Goal: Browse casually

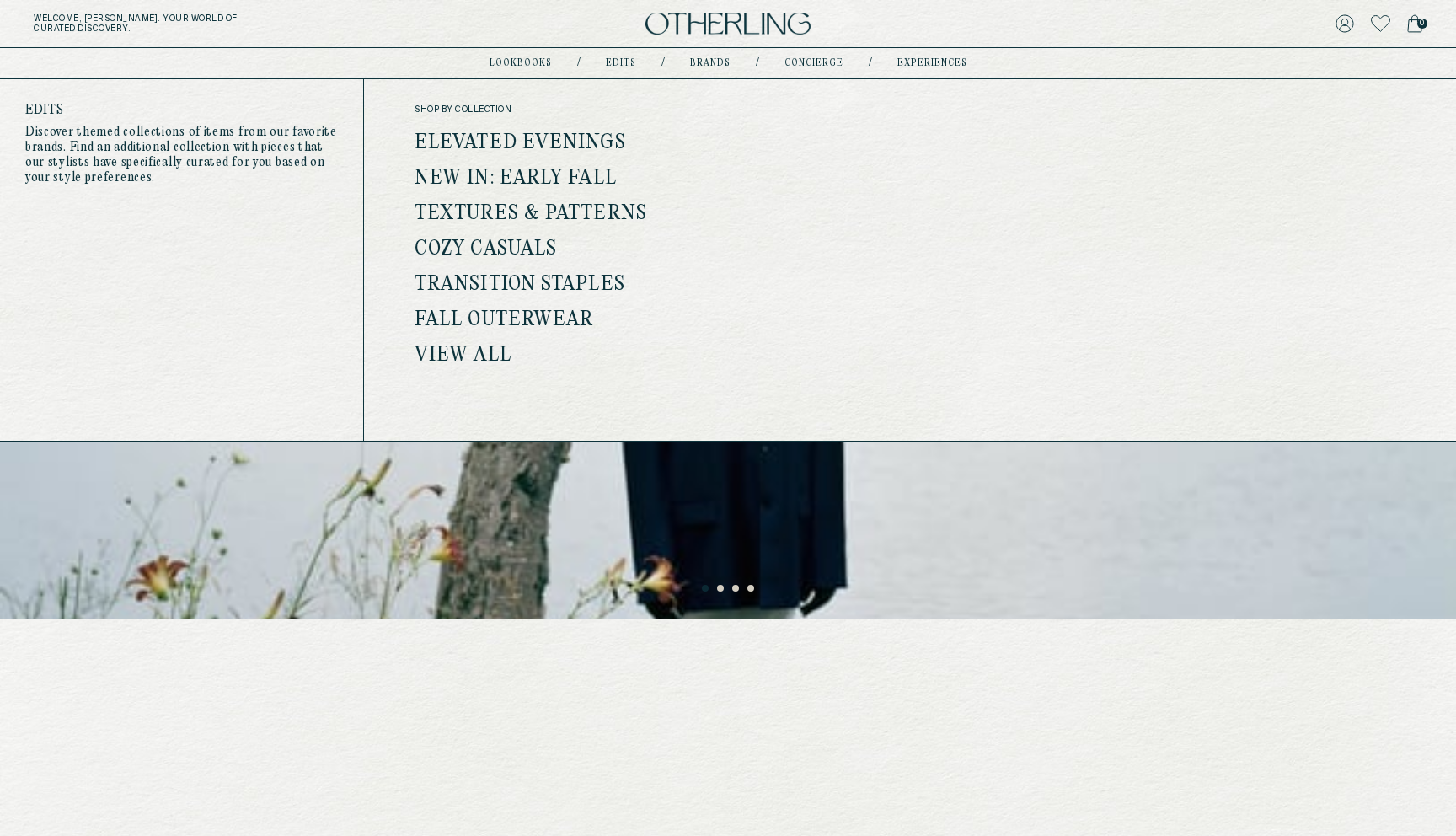
click at [530, 138] on link "Elevated Evenings" at bounding box center [520, 144] width 212 height 22
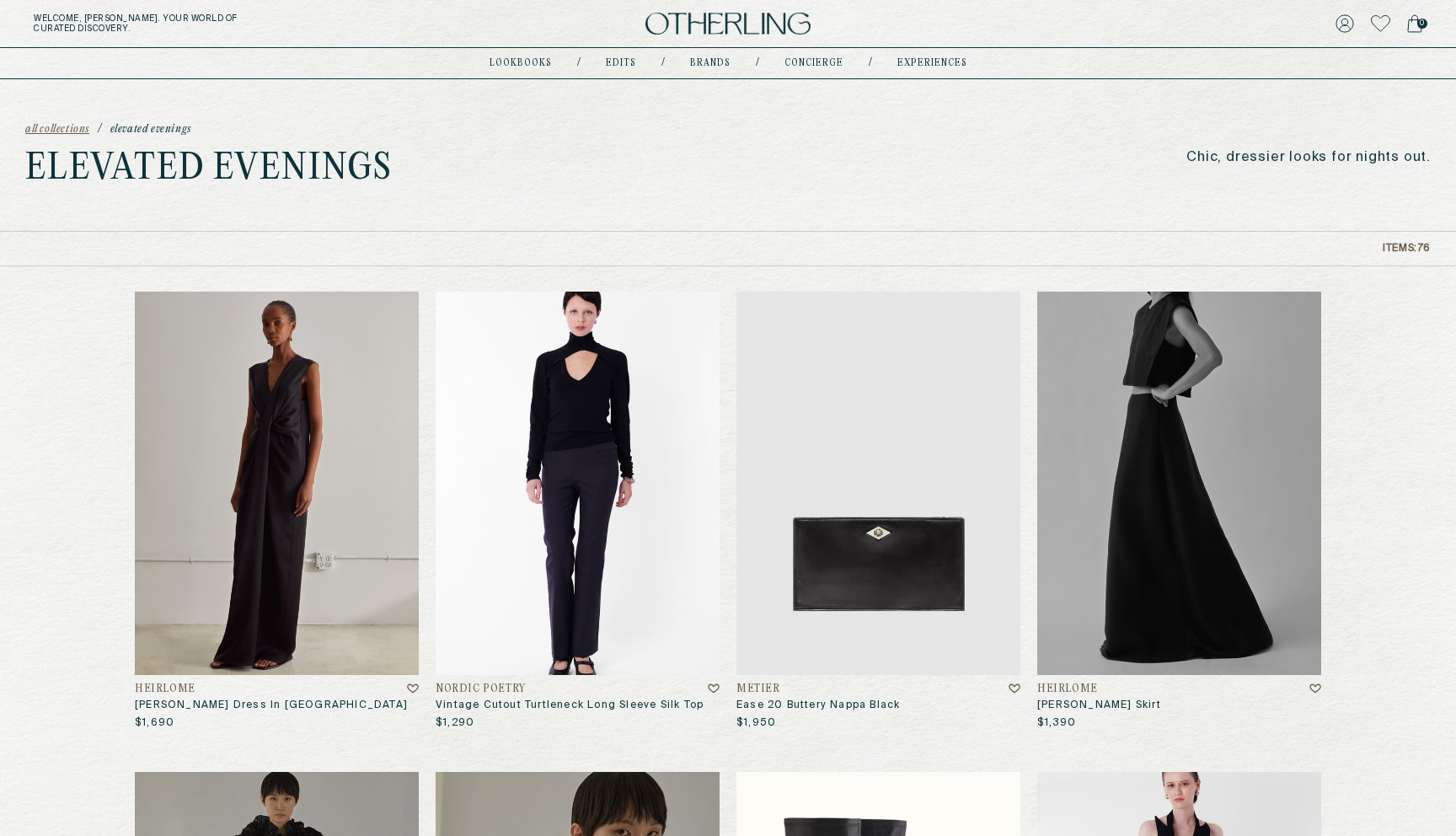
click at [655, 369] on img at bounding box center [577, 483] width 283 height 383
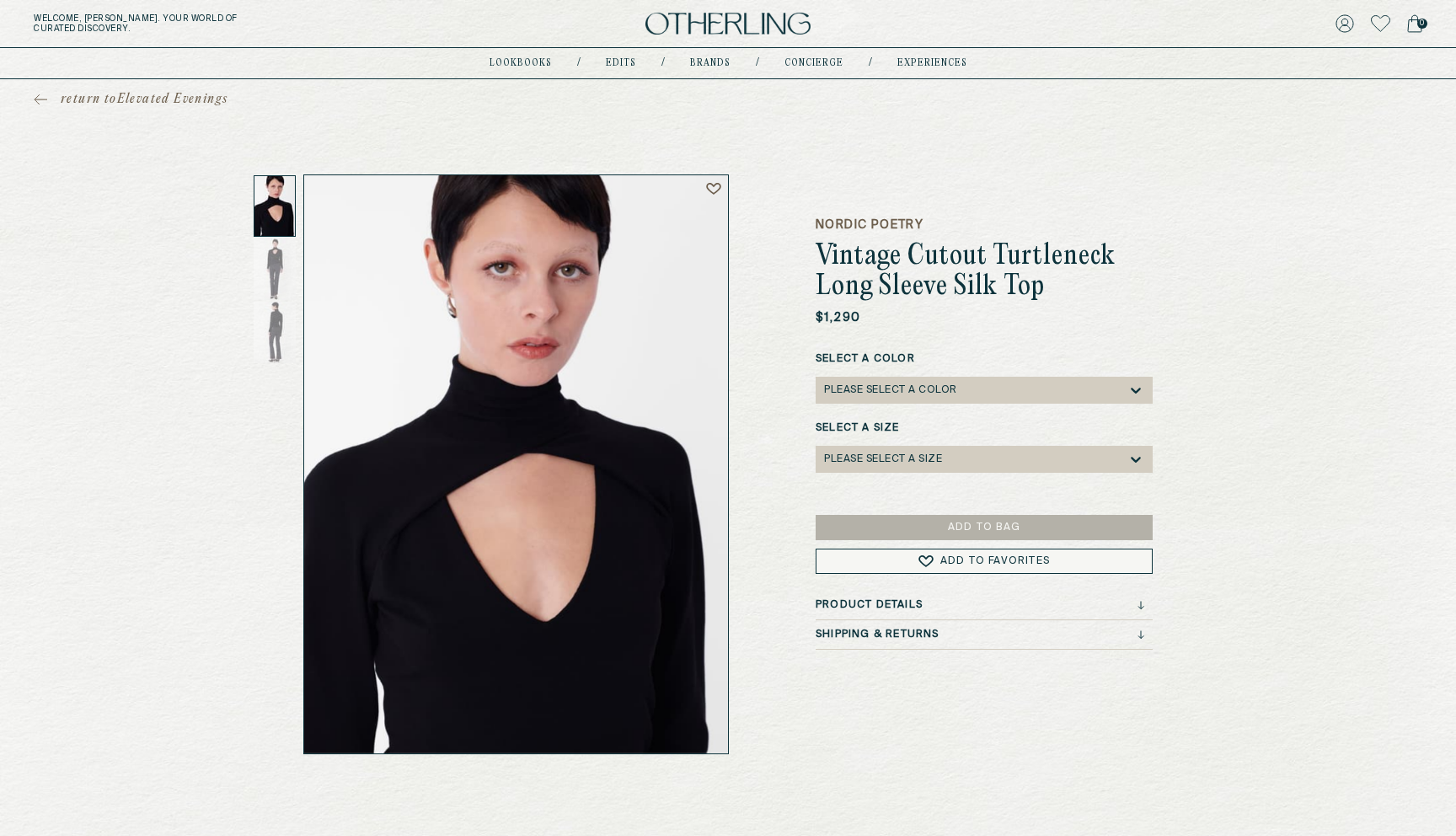
click at [154, 102] on span "return to Elevated Evenings" at bounding box center [144, 99] width 167 height 17
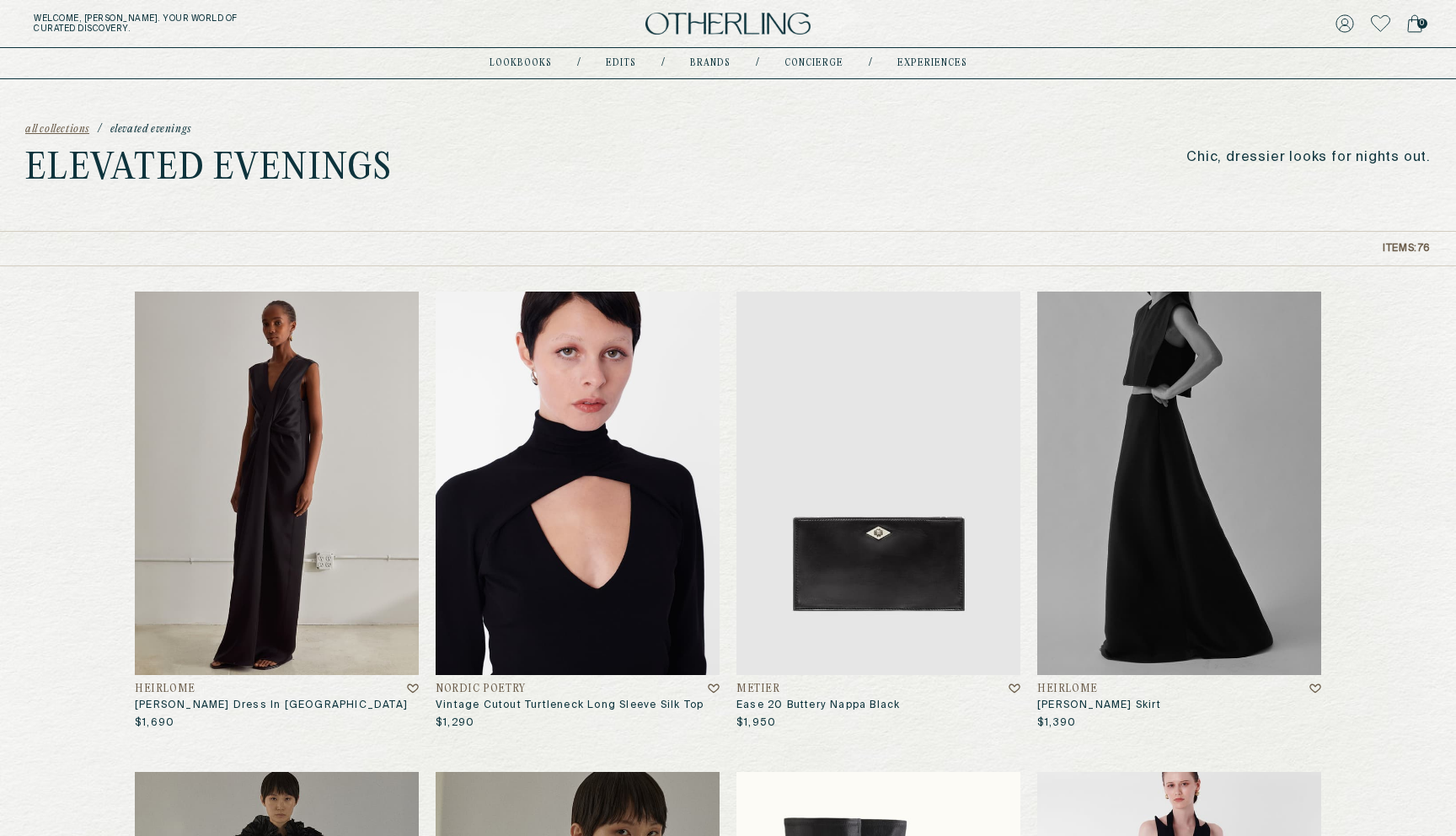
click at [684, 31] on img at bounding box center [727, 24] width 165 height 23
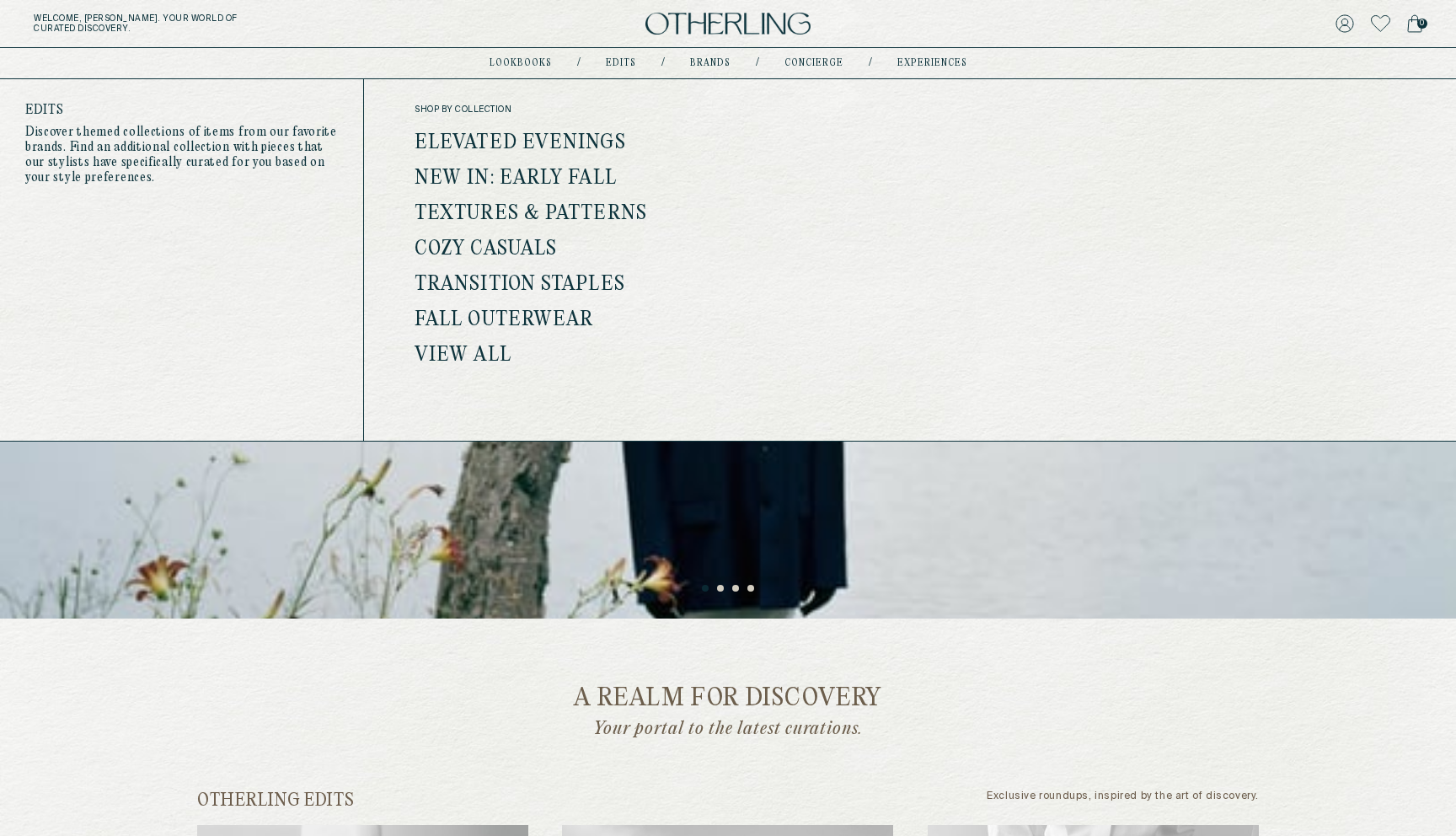
click at [539, 138] on link "Elevated Evenings" at bounding box center [520, 144] width 212 height 22
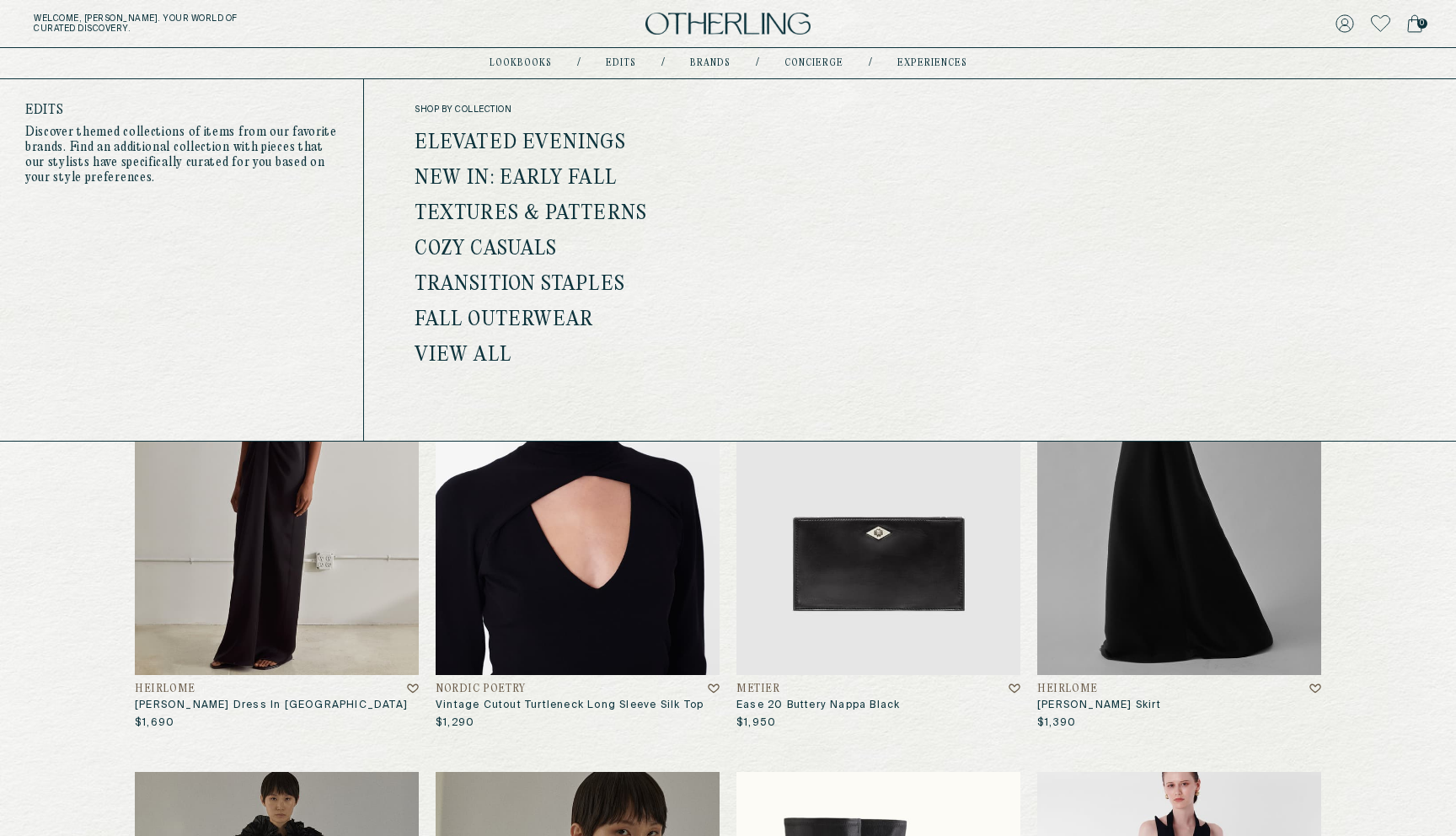
click at [479, 246] on link "Cozy Casuals" at bounding box center [485, 250] width 143 height 22
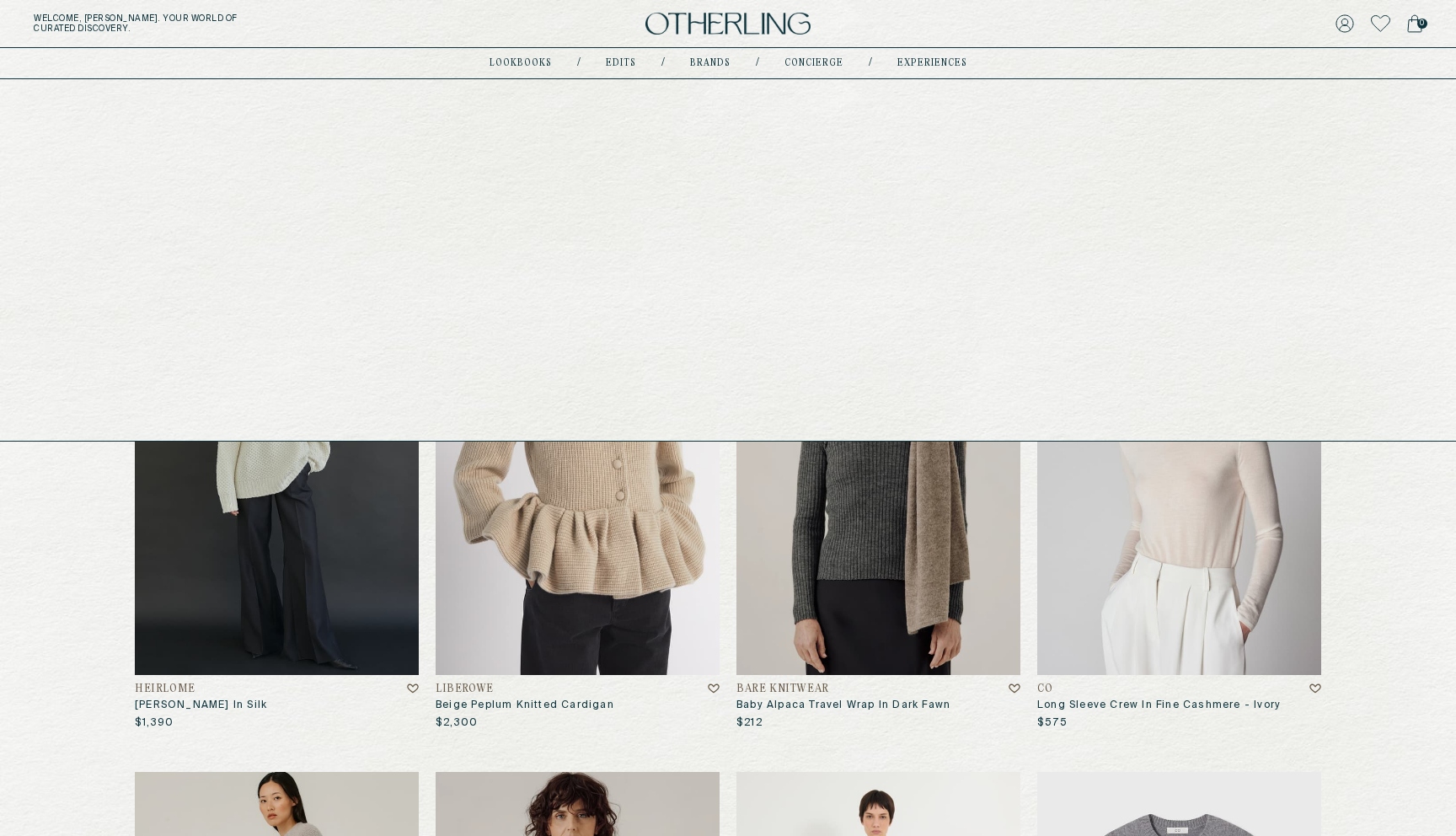
click at [696, 59] on link "Brands" at bounding box center [711, 63] width 40 height 8
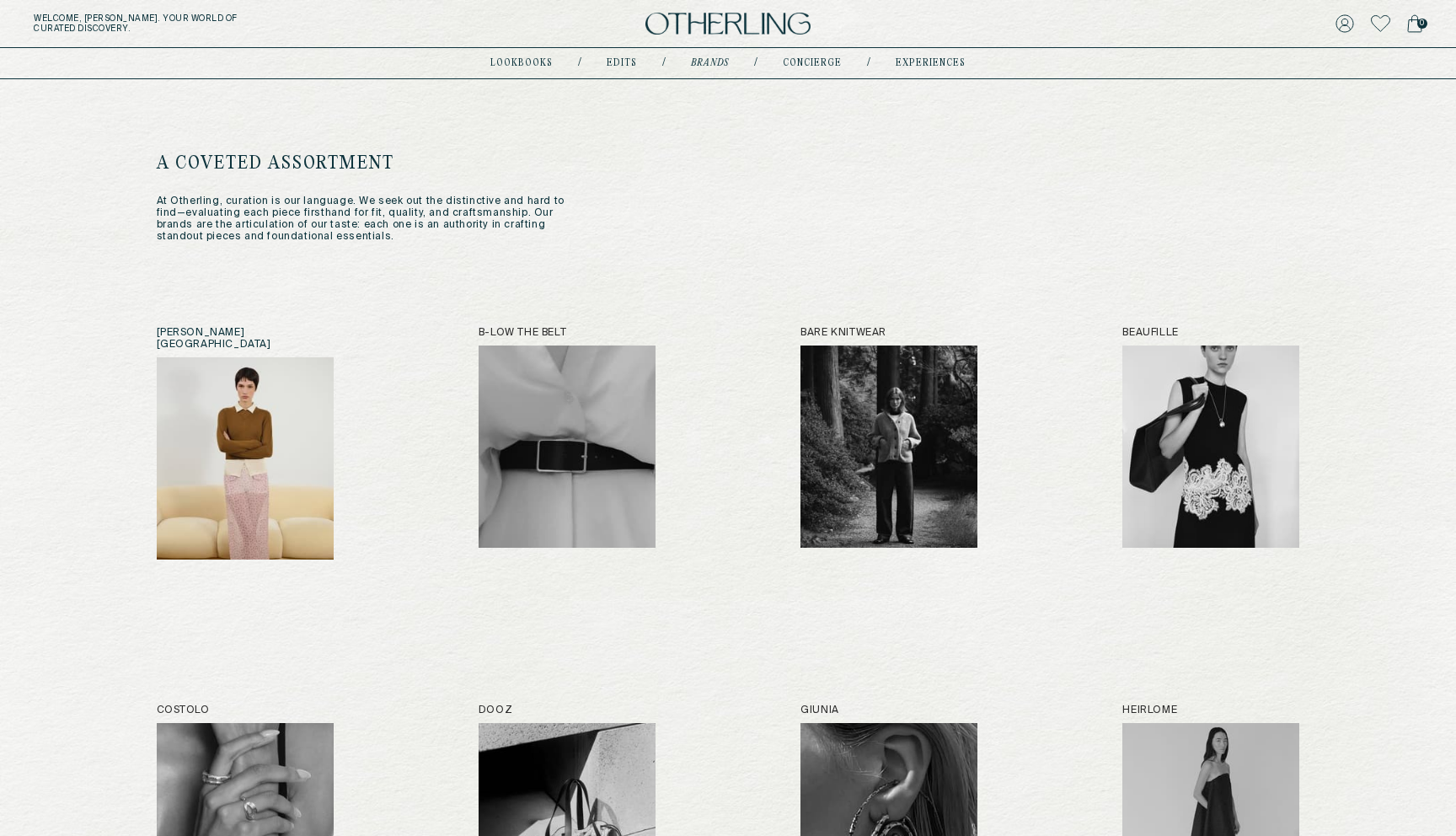
click at [317, 382] on img at bounding box center [245, 459] width 177 height 203
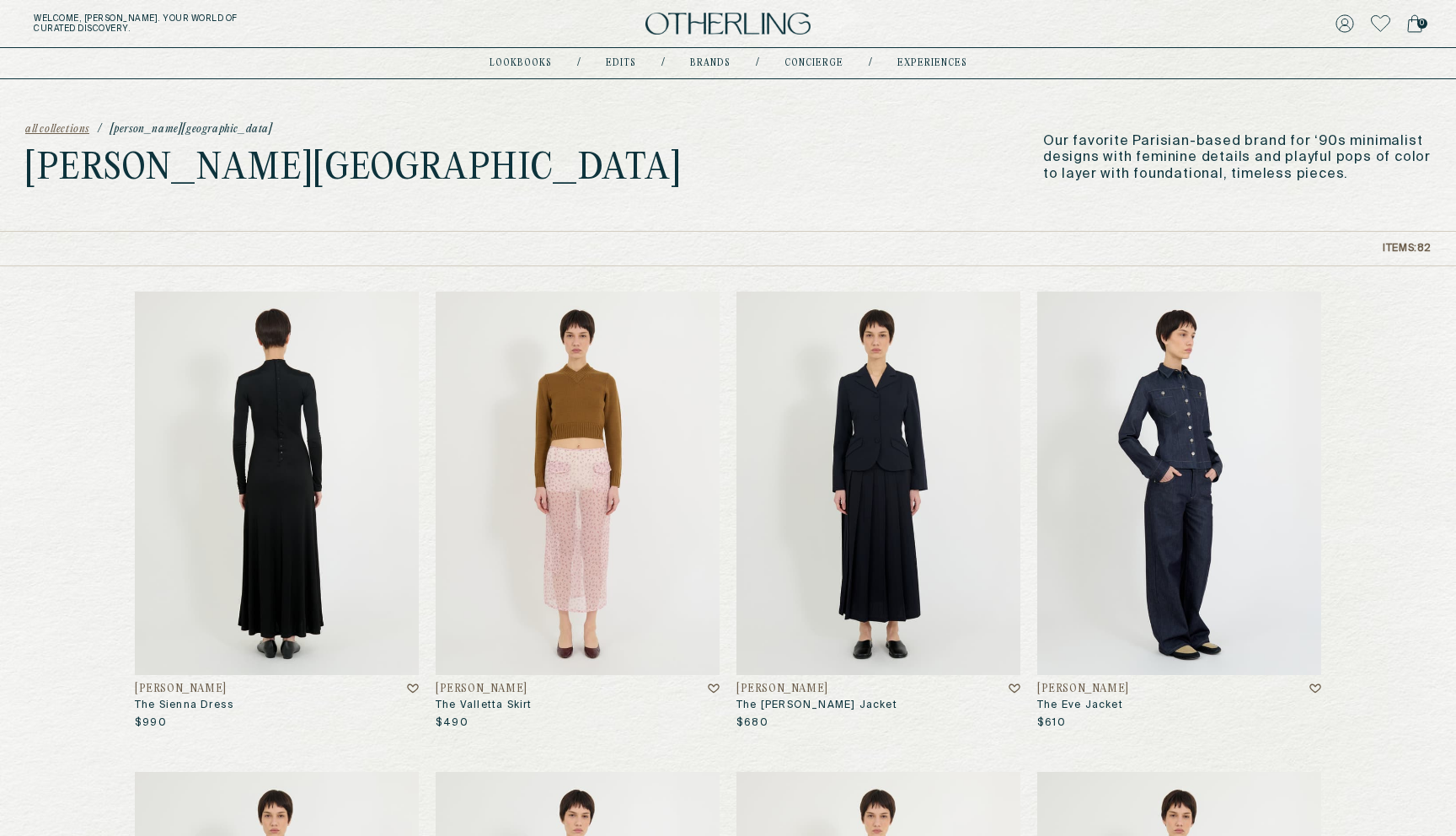
click at [335, 414] on img at bounding box center [276, 483] width 283 height 383
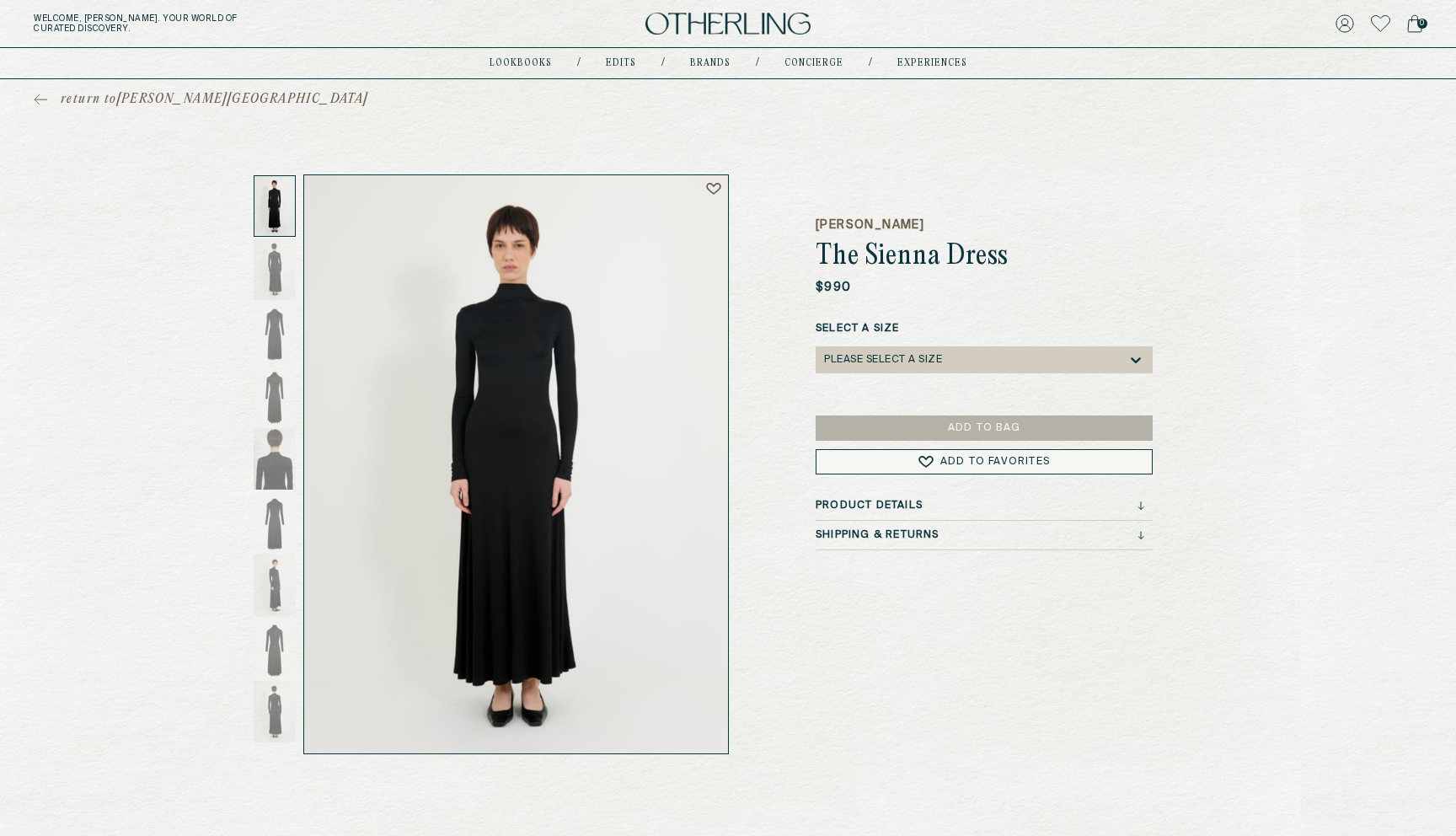
click at [754, 10] on div "Welcome, Amy . Your world of curated discovery. 0" at bounding box center [728, 24] width 1456 height 48
click at [706, 16] on img at bounding box center [727, 24] width 165 height 23
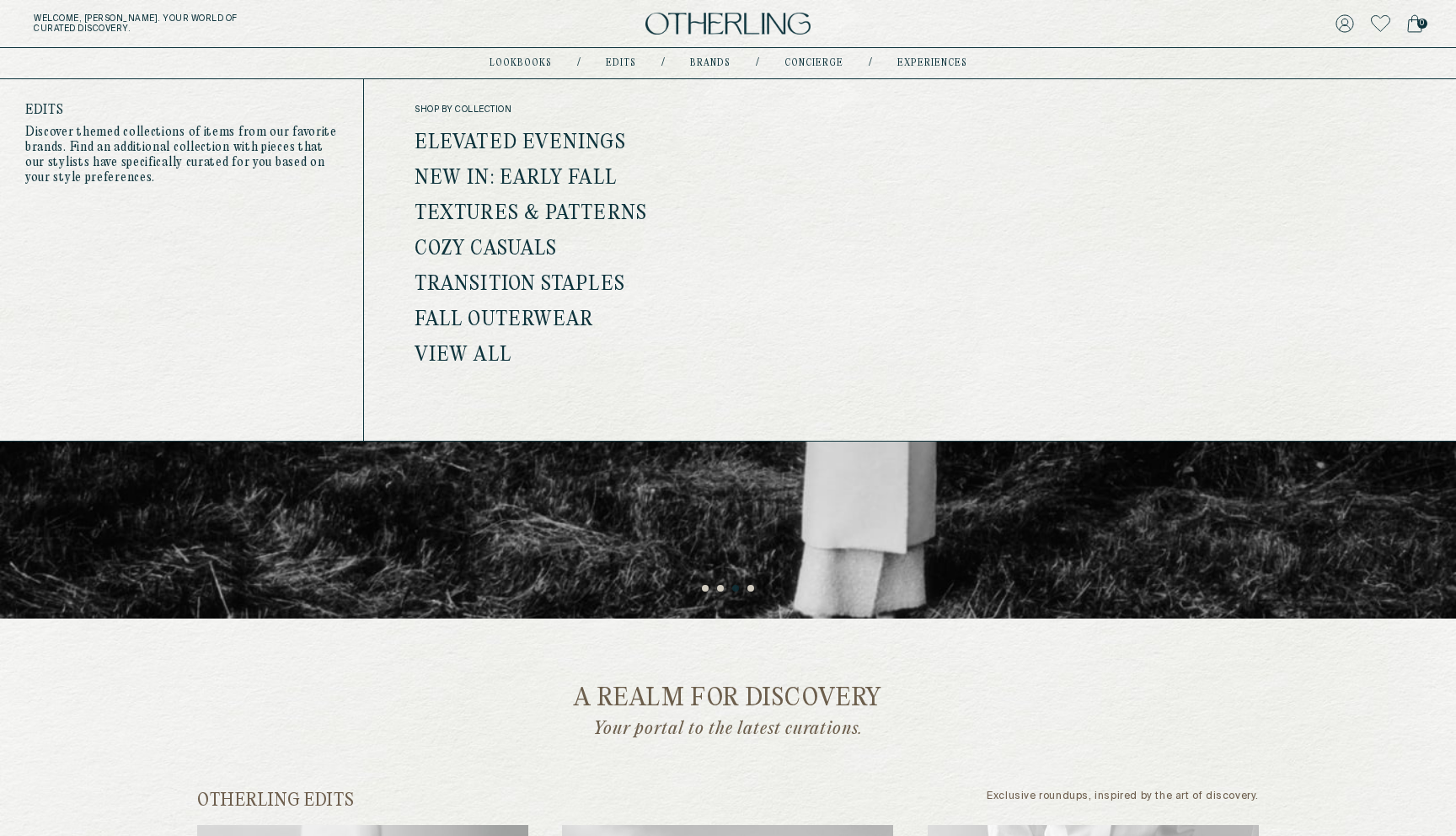
click at [542, 142] on link "Elevated Evenings" at bounding box center [520, 144] width 212 height 22
